Goal: Task Accomplishment & Management: Use online tool/utility

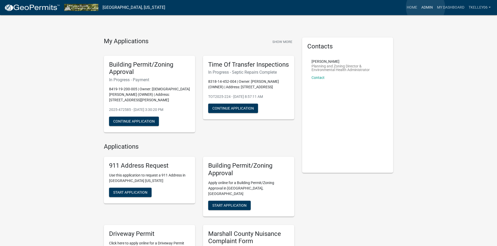
click at [425, 7] on link "Admin" at bounding box center [427, 8] width 16 height 10
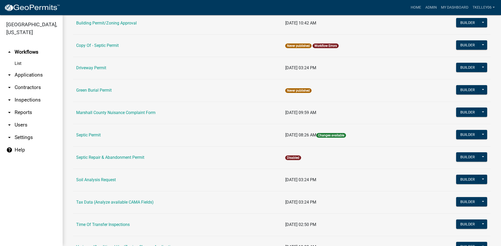
scroll to position [104, 0]
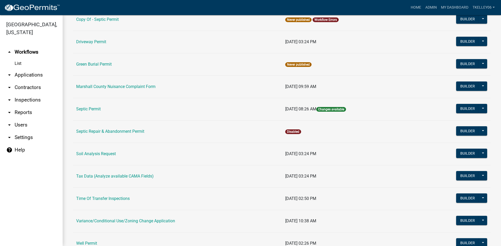
click at [99, 151] on td "Soil Analysis Request" at bounding box center [177, 154] width 209 height 22
click at [97, 156] on link "Soil Analysis Request" at bounding box center [96, 153] width 40 height 5
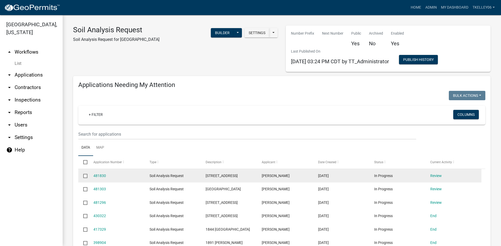
select select "3: 100"
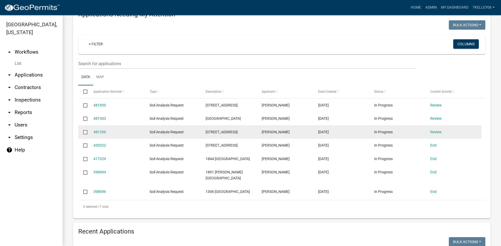
scroll to position [78, 0]
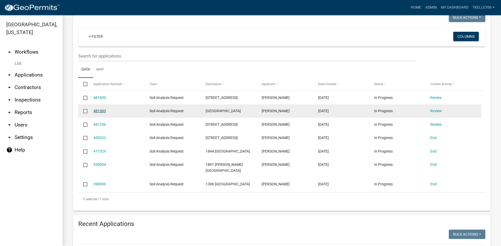
click at [105, 109] on link "481303" at bounding box center [99, 111] width 13 height 4
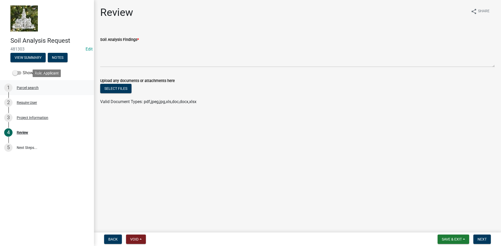
click at [20, 88] on div "Parcel search" at bounding box center [28, 88] width 22 height 4
